Goal: Task Accomplishment & Management: Manage account settings

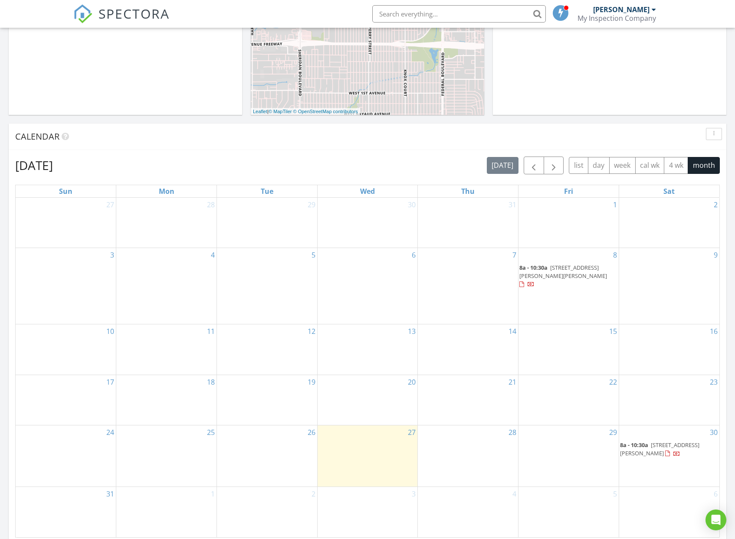
scroll to position [364, 0]
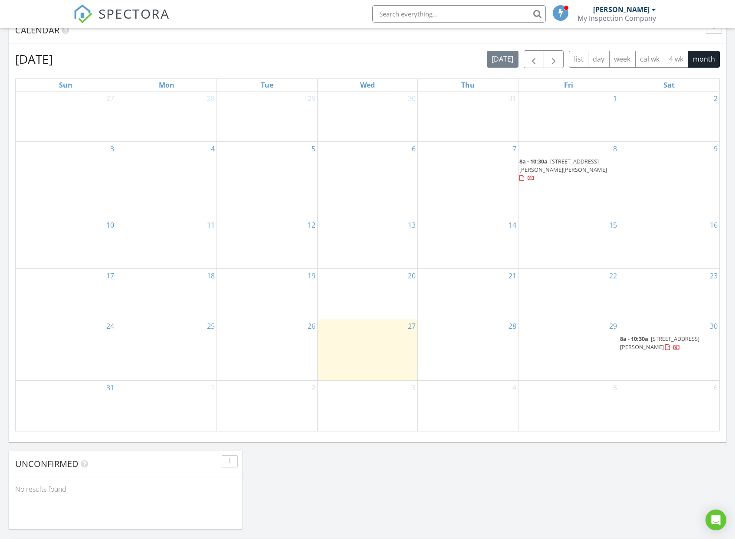
click at [653, 335] on span "612 Hines Terrace, Sunnyvale 94087" at bounding box center [659, 343] width 79 height 16
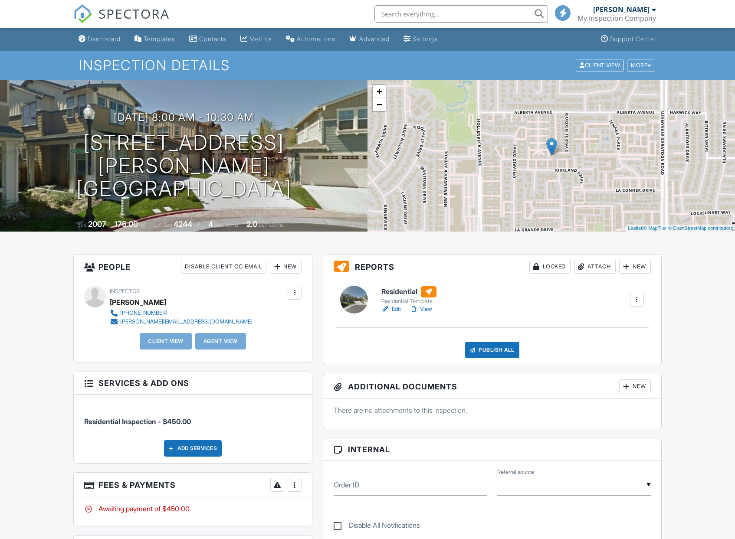
click at [399, 307] on link "Edit" at bounding box center [391, 309] width 20 height 9
